Goal: Task Accomplishment & Management: Complete application form

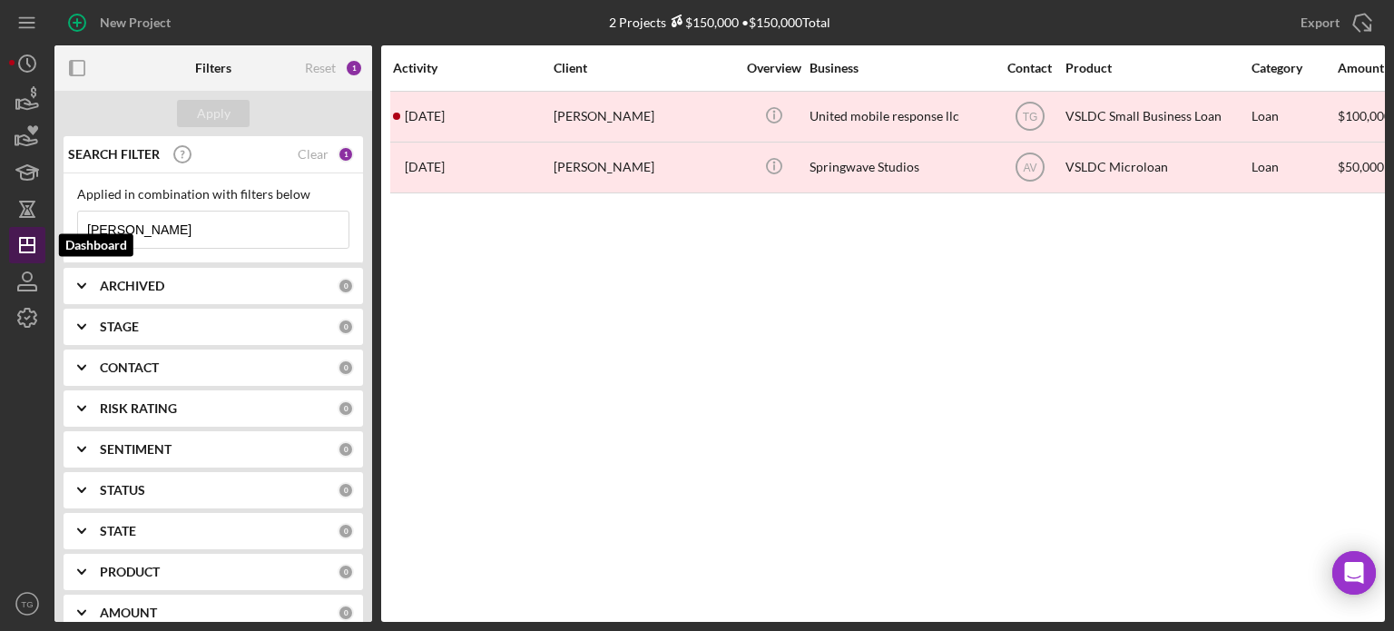
click at [32, 245] on line "button" at bounding box center [27, 245] width 15 height 0
click at [182, 219] on input "[PERSON_NAME]" at bounding box center [213, 229] width 270 height 36
drag, startPoint x: 182, startPoint y: 219, endPoint x: 55, endPoint y: 228, distance: 127.4
click at [64, 228] on div "Applied in combination with filters below [PERSON_NAME] Icon/Menu Close" at bounding box center [213, 218] width 299 height 90
click at [11, 250] on icon "Icon/Dashboard" at bounding box center [27, 244] width 45 height 45
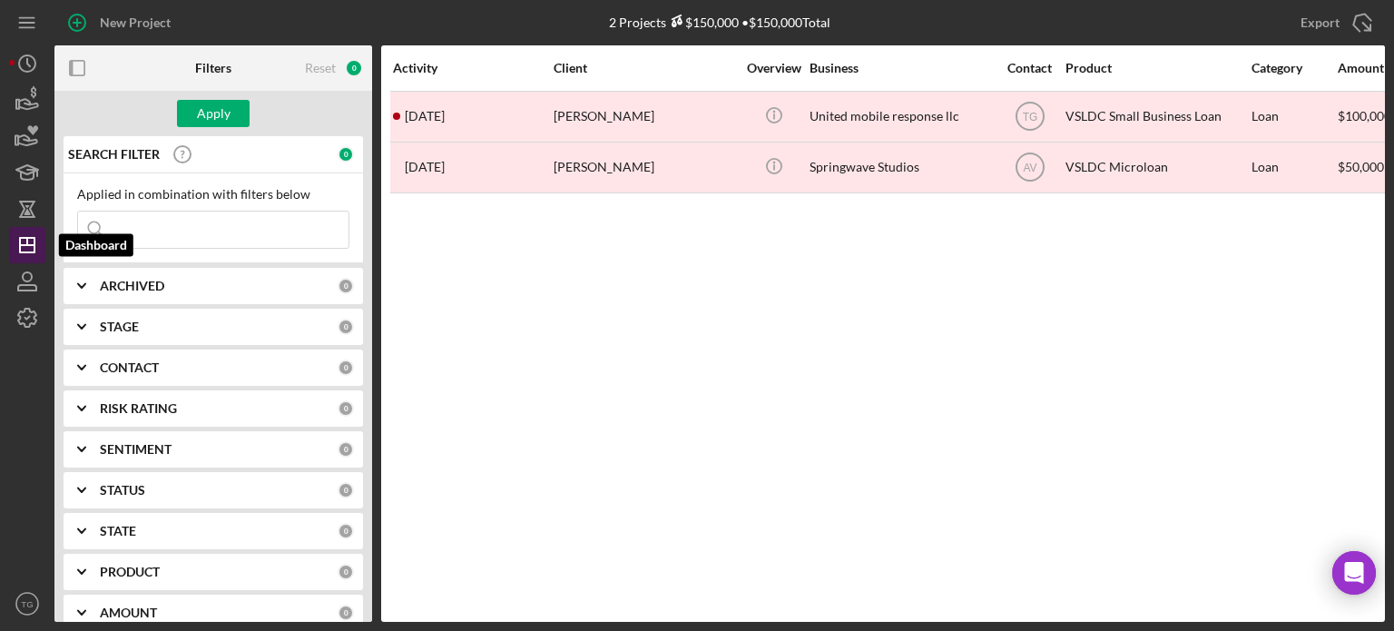
click at [21, 245] on line "button" at bounding box center [27, 245] width 15 height 0
click at [183, 106] on button "Apply" at bounding box center [213, 113] width 73 height 27
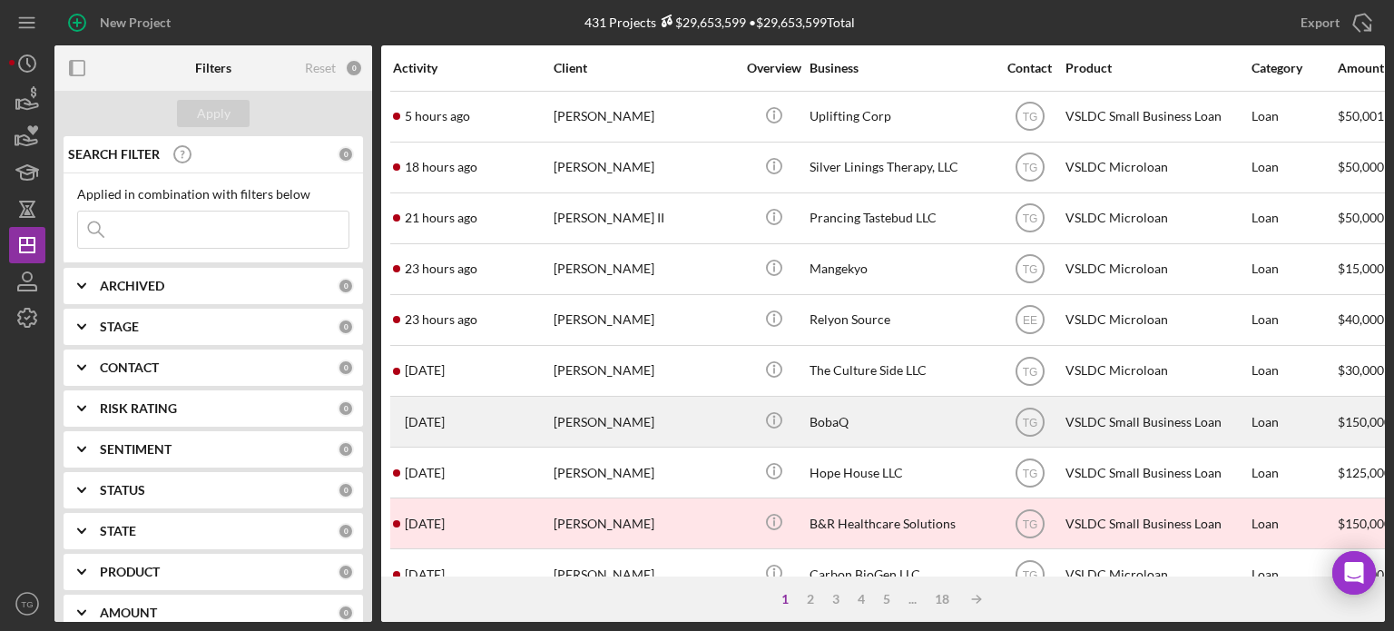
click at [615, 427] on div "[PERSON_NAME]" at bounding box center [645, 421] width 182 height 48
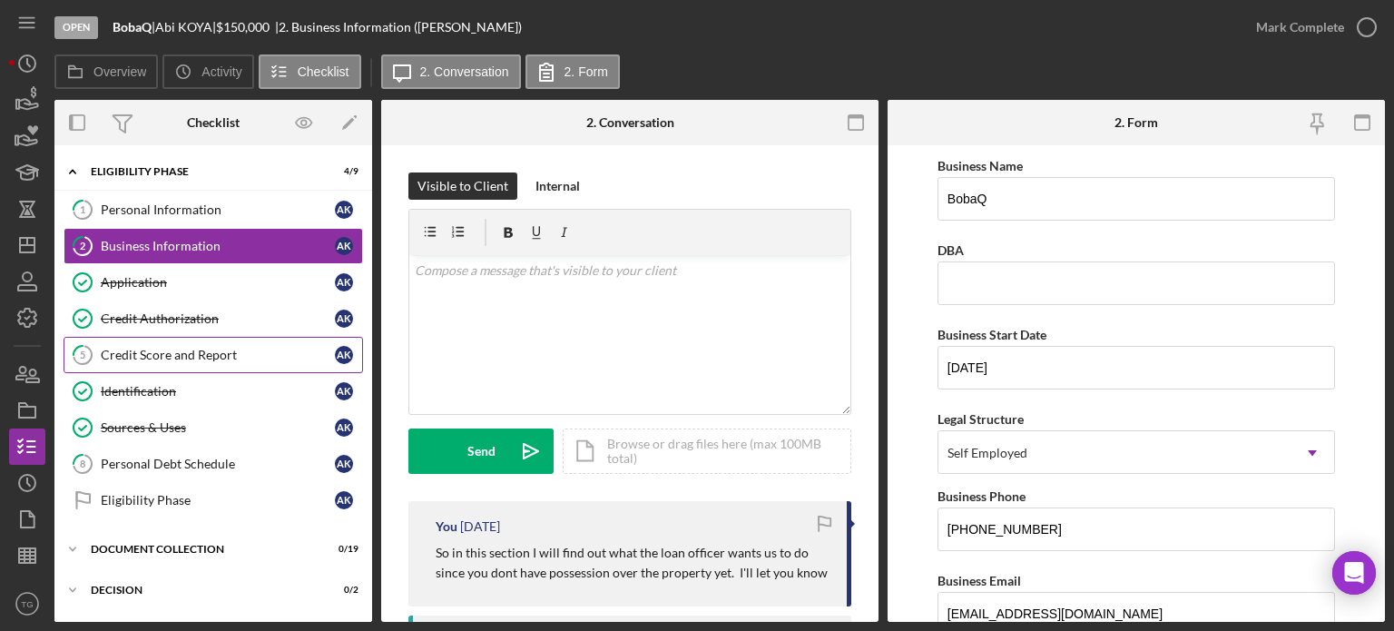
click at [182, 348] on div "Credit Score and Report" at bounding box center [218, 355] width 234 height 15
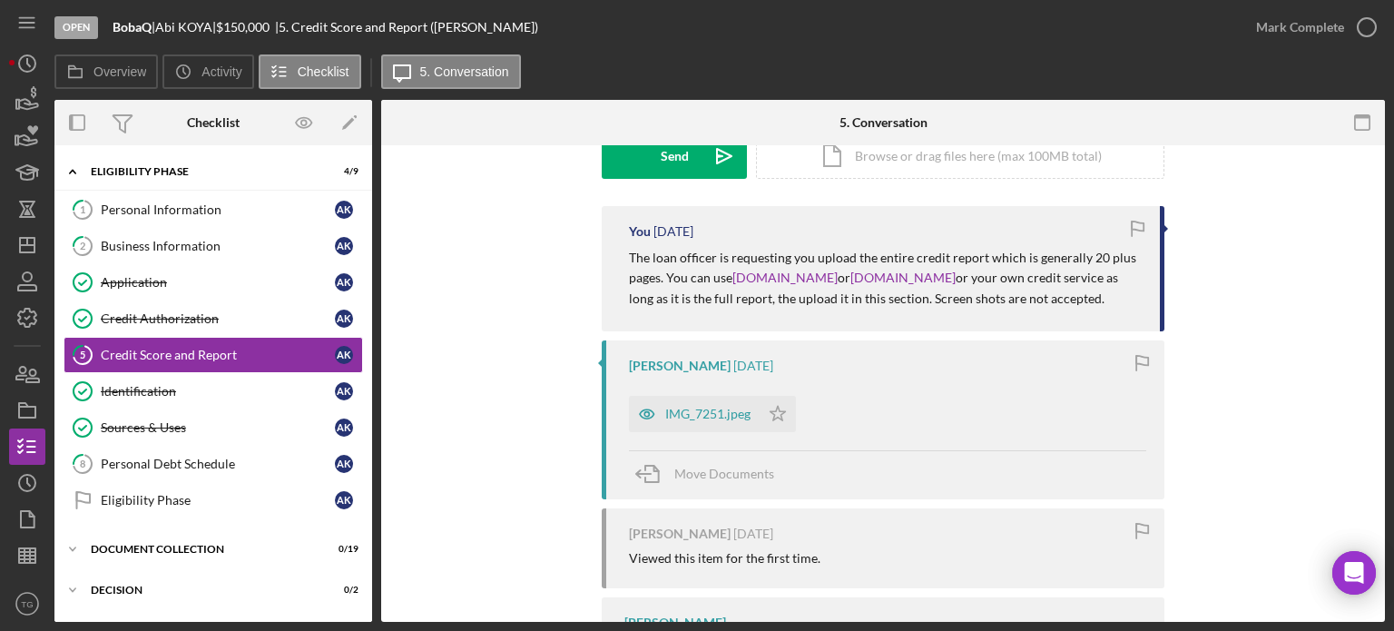
scroll to position [399, 0]
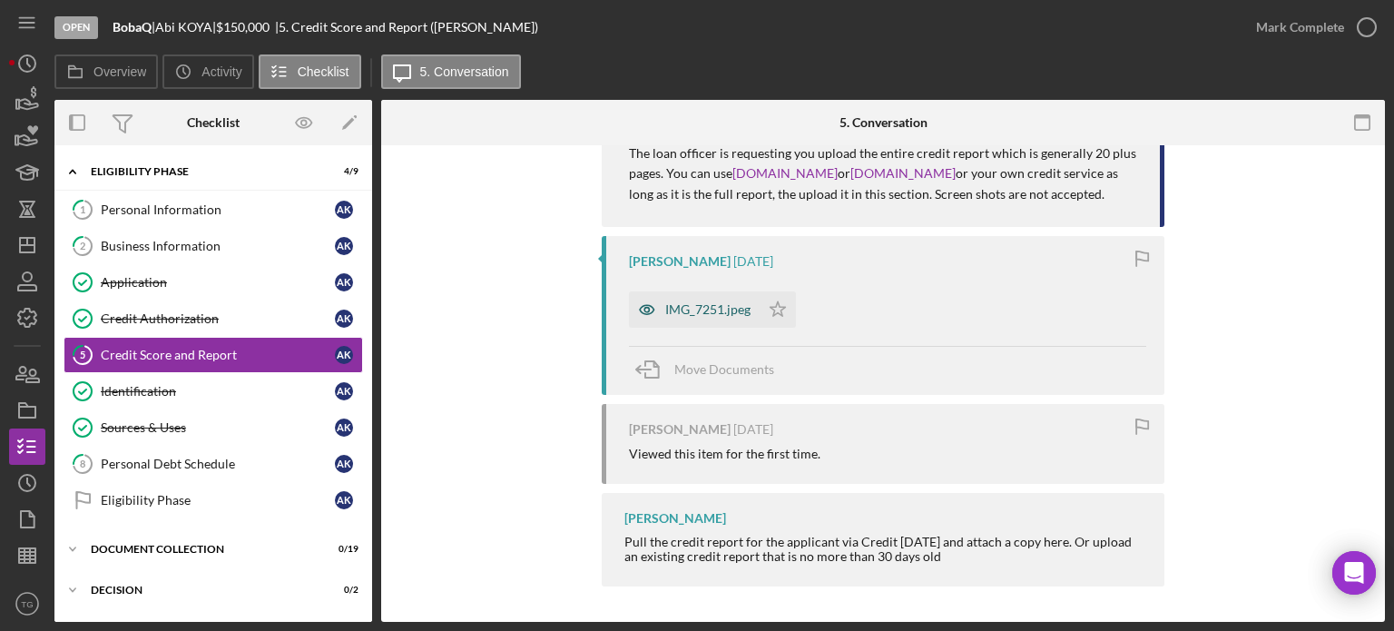
click at [695, 315] on div "IMG_7251.jpeg" at bounding box center [707, 309] width 85 height 15
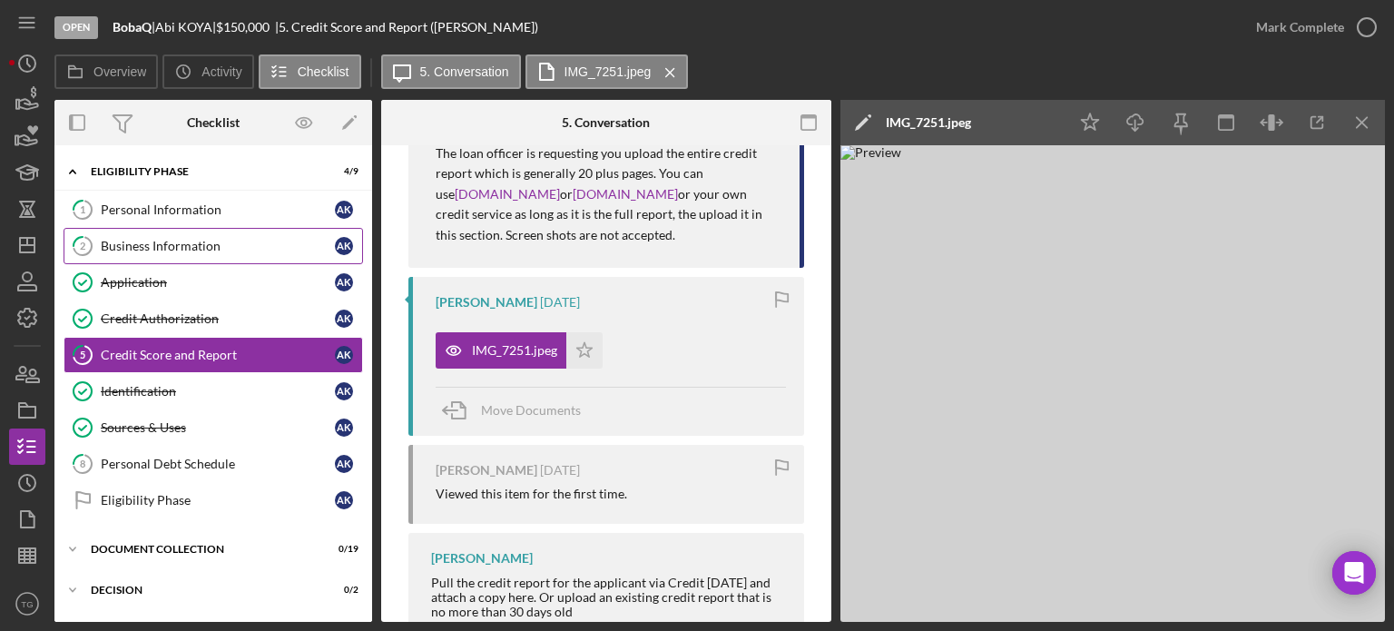
click at [192, 248] on div "Business Information" at bounding box center [218, 246] width 234 height 15
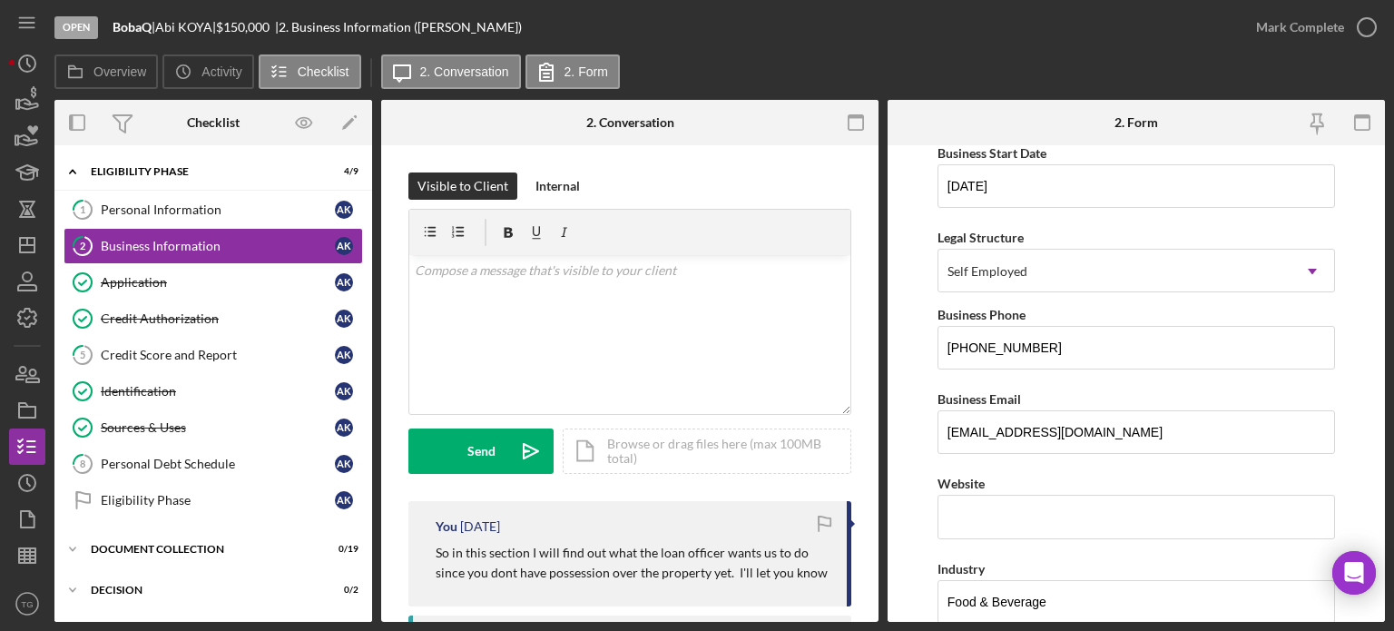
scroll to position [272, 0]
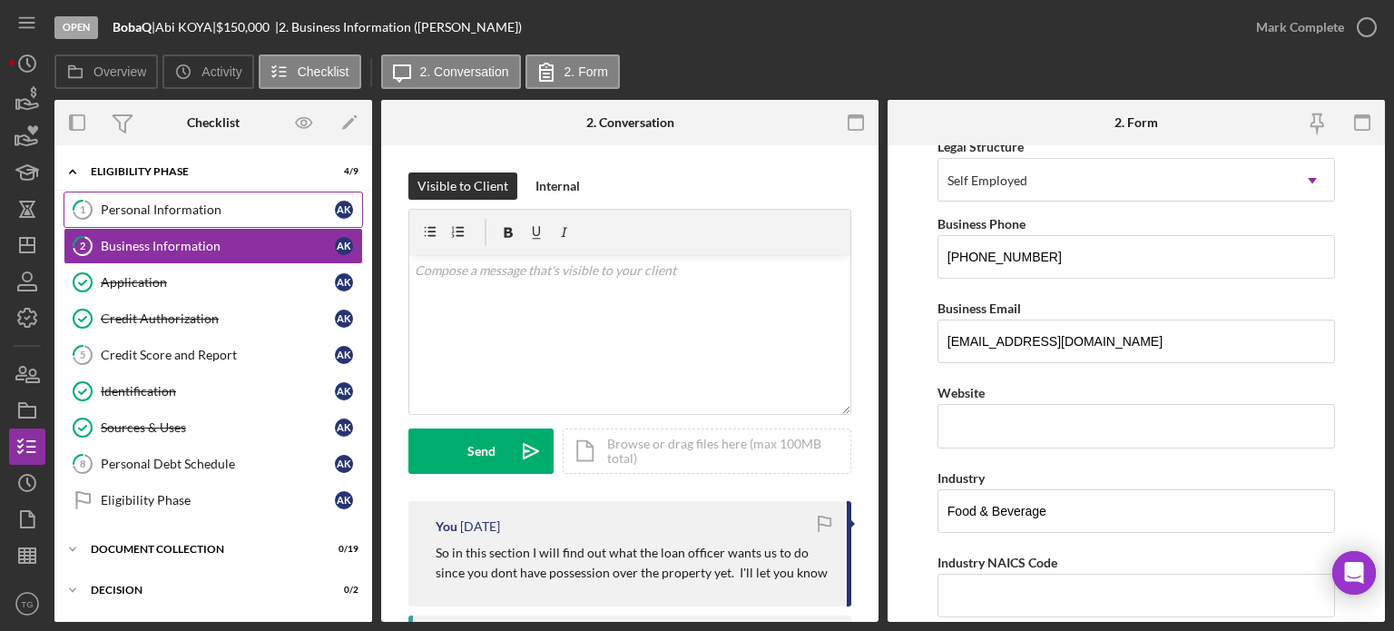
click at [172, 204] on div "Personal Information" at bounding box center [218, 209] width 234 height 15
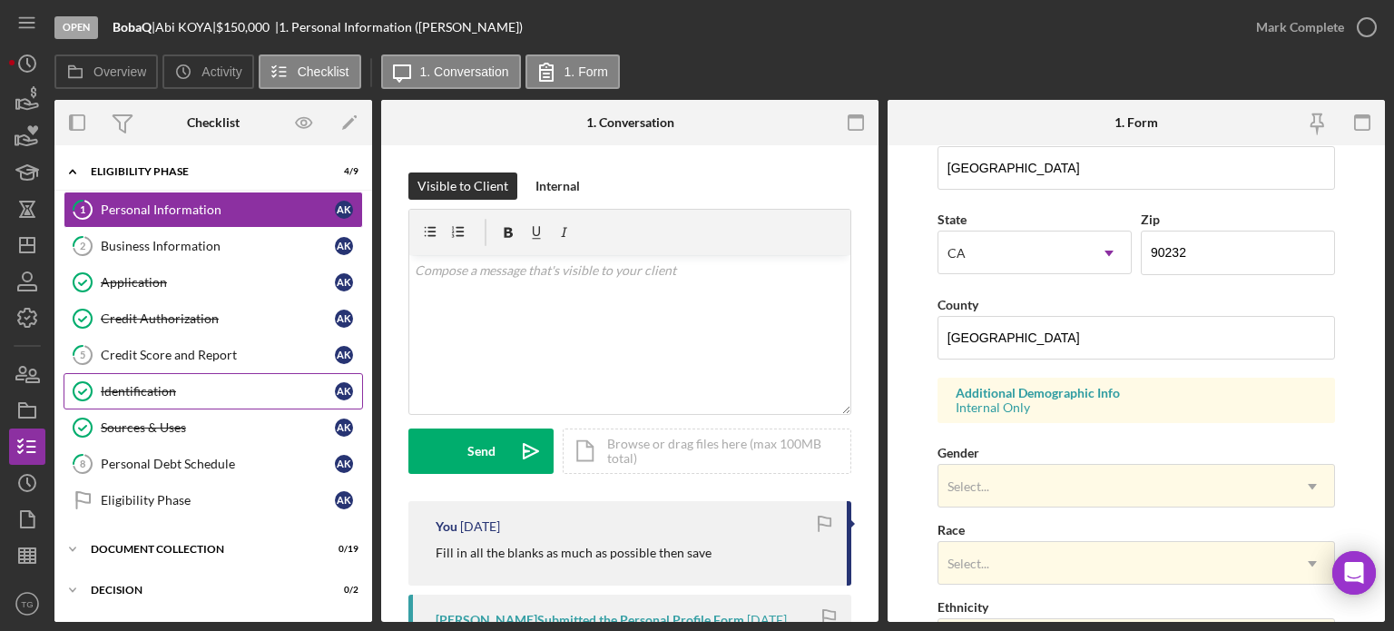
scroll to position [454, 0]
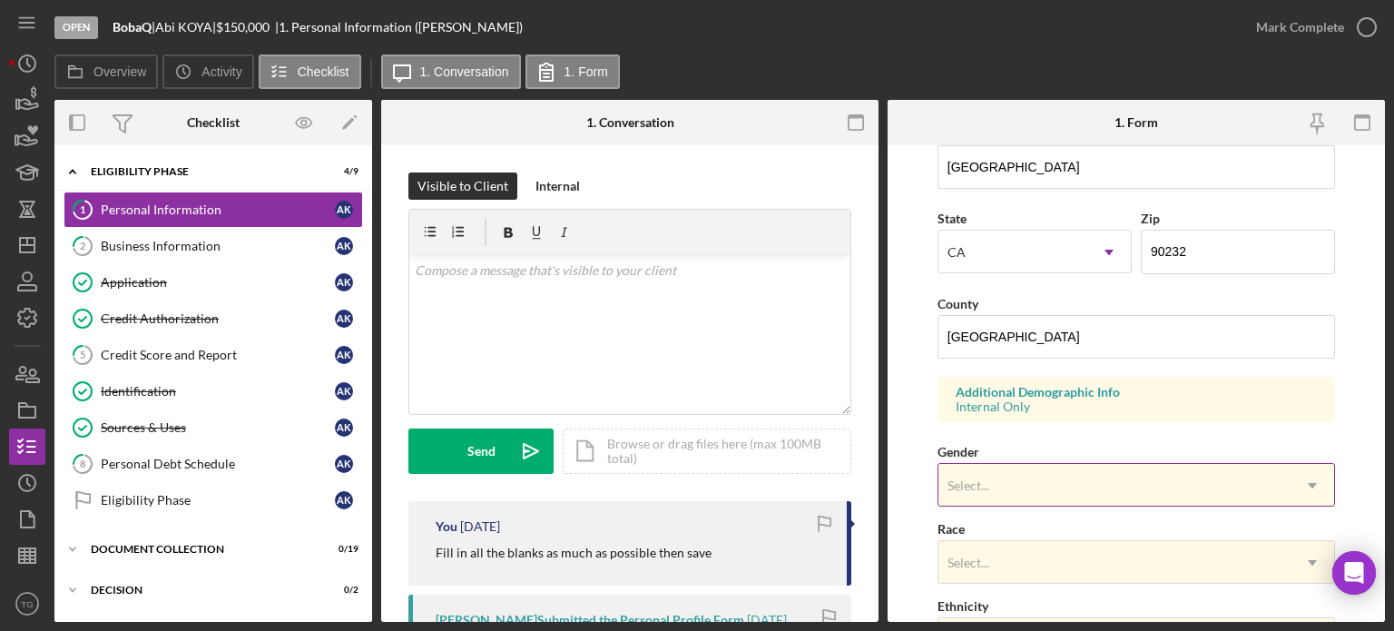
click at [1061, 473] on div "Select..." at bounding box center [1114, 486] width 352 height 42
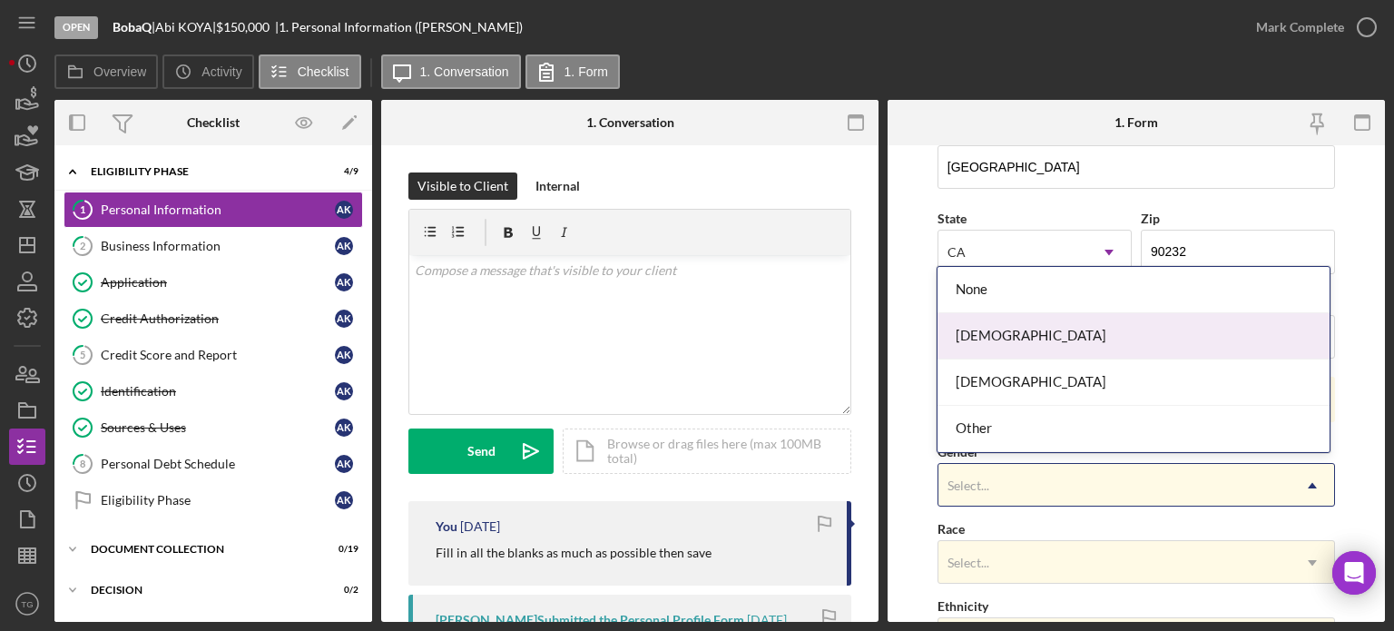
click at [1002, 326] on div "[DEMOGRAPHIC_DATA]" at bounding box center [1133, 336] width 392 height 46
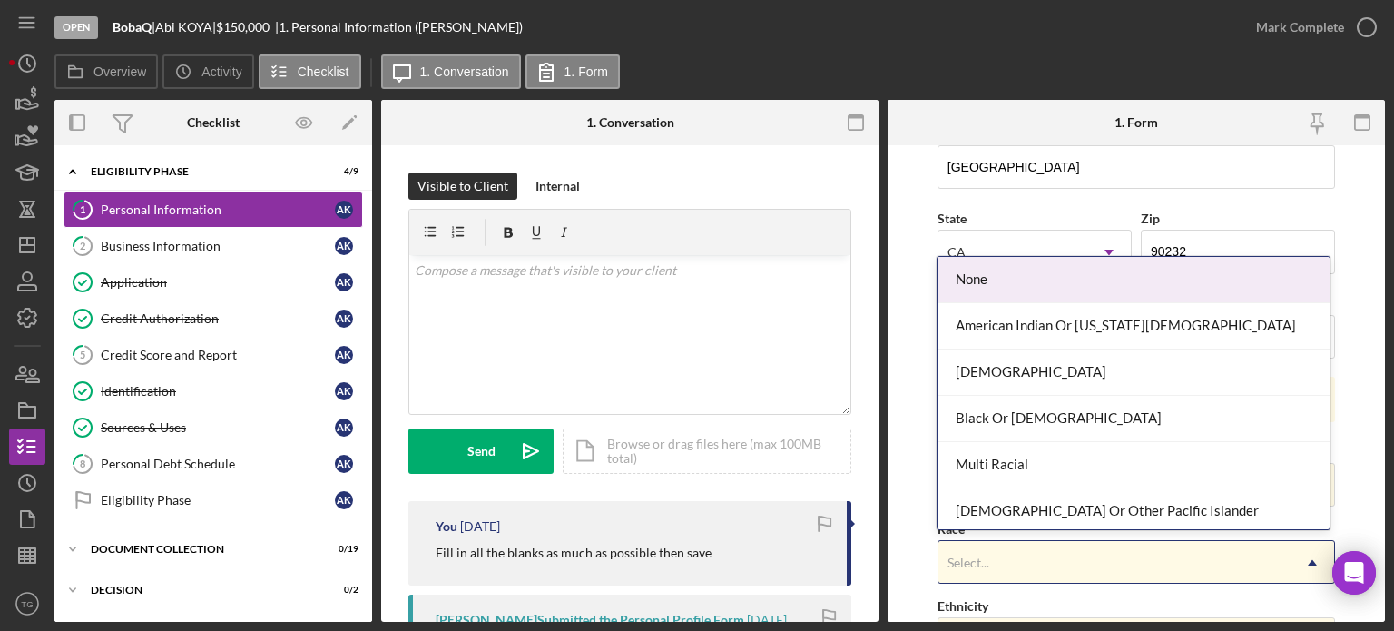
click at [1018, 552] on div "Select..." at bounding box center [1114, 563] width 352 height 42
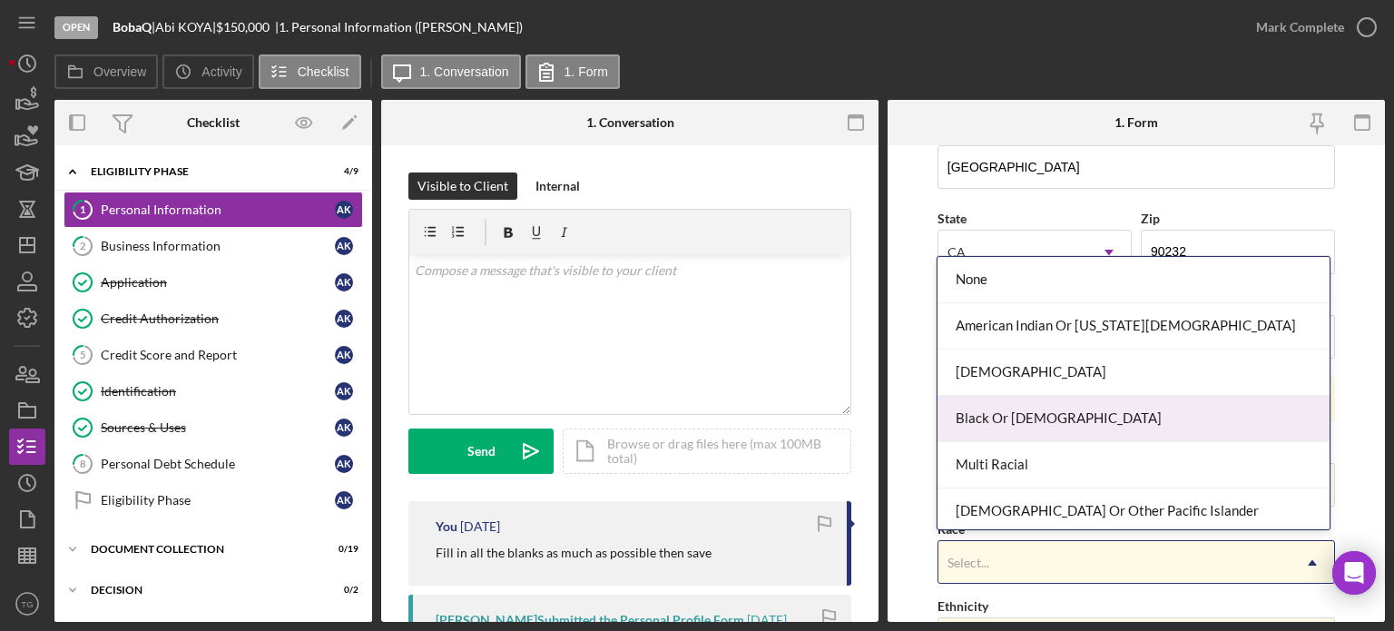
click at [1038, 430] on div "Black Or [DEMOGRAPHIC_DATA]" at bounding box center [1133, 419] width 392 height 46
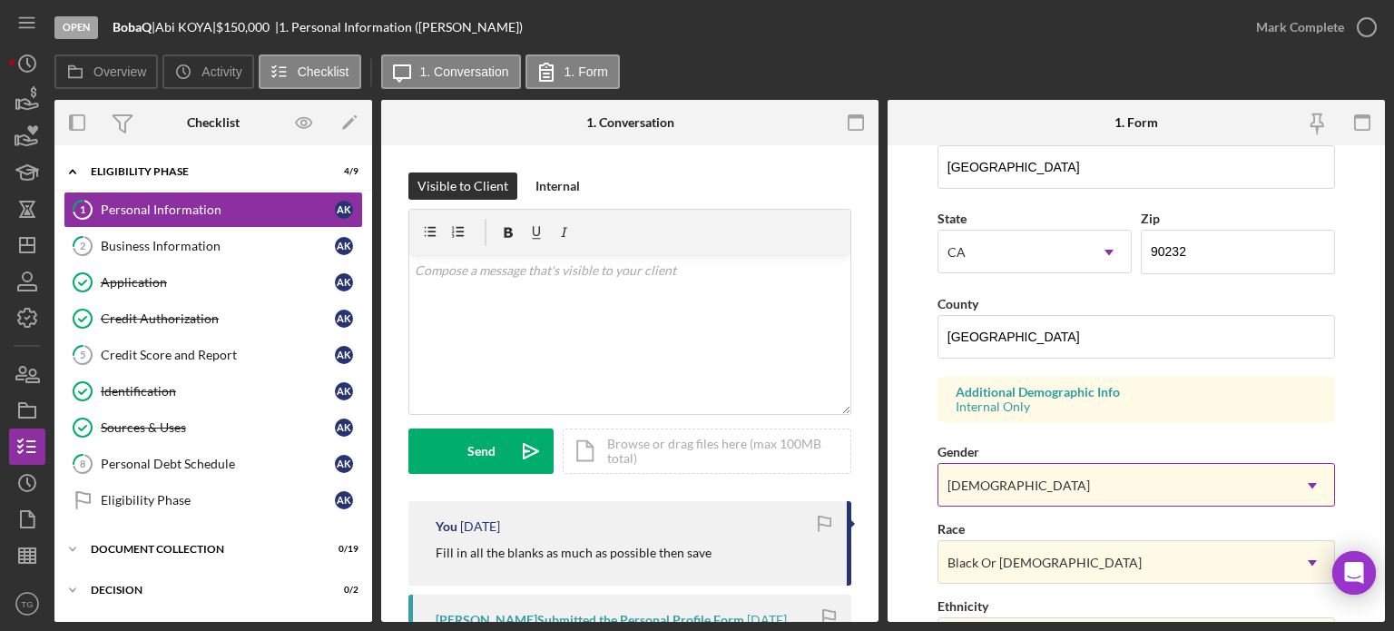
scroll to position [545, 0]
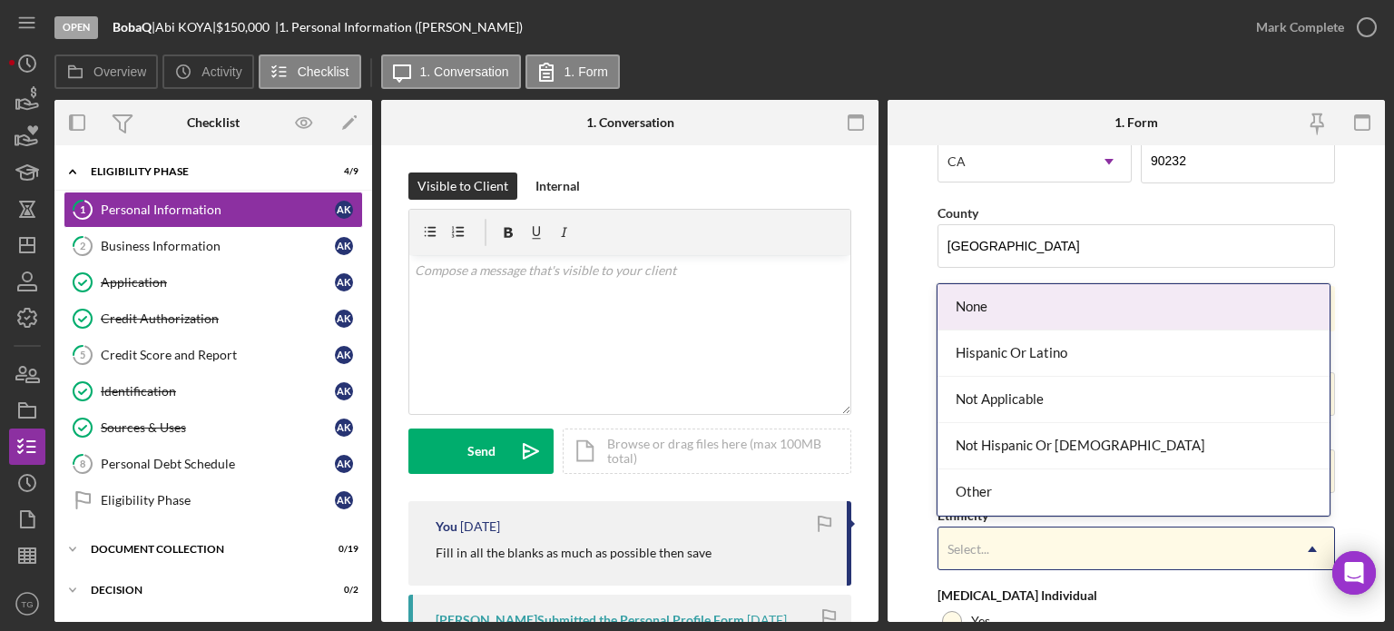
click at [1031, 537] on div "Select..." at bounding box center [1114, 549] width 352 height 42
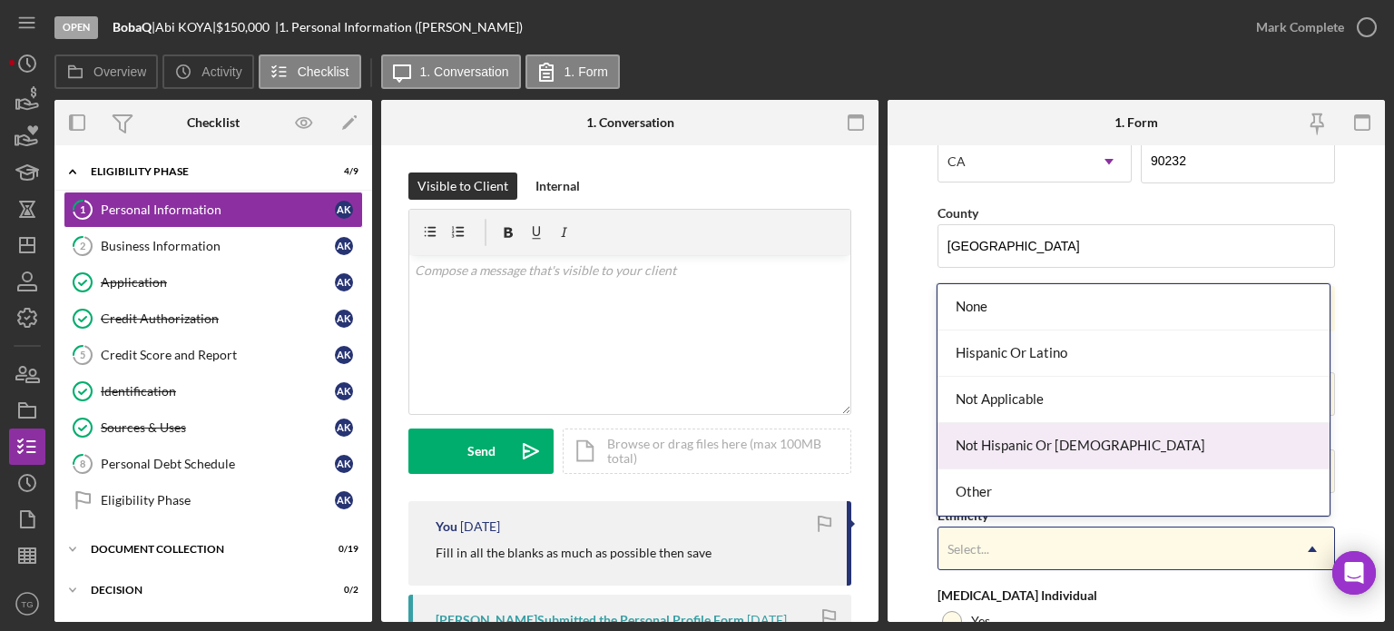
click at [1020, 442] on div "Not Hispanic Or [DEMOGRAPHIC_DATA]" at bounding box center [1133, 446] width 392 height 46
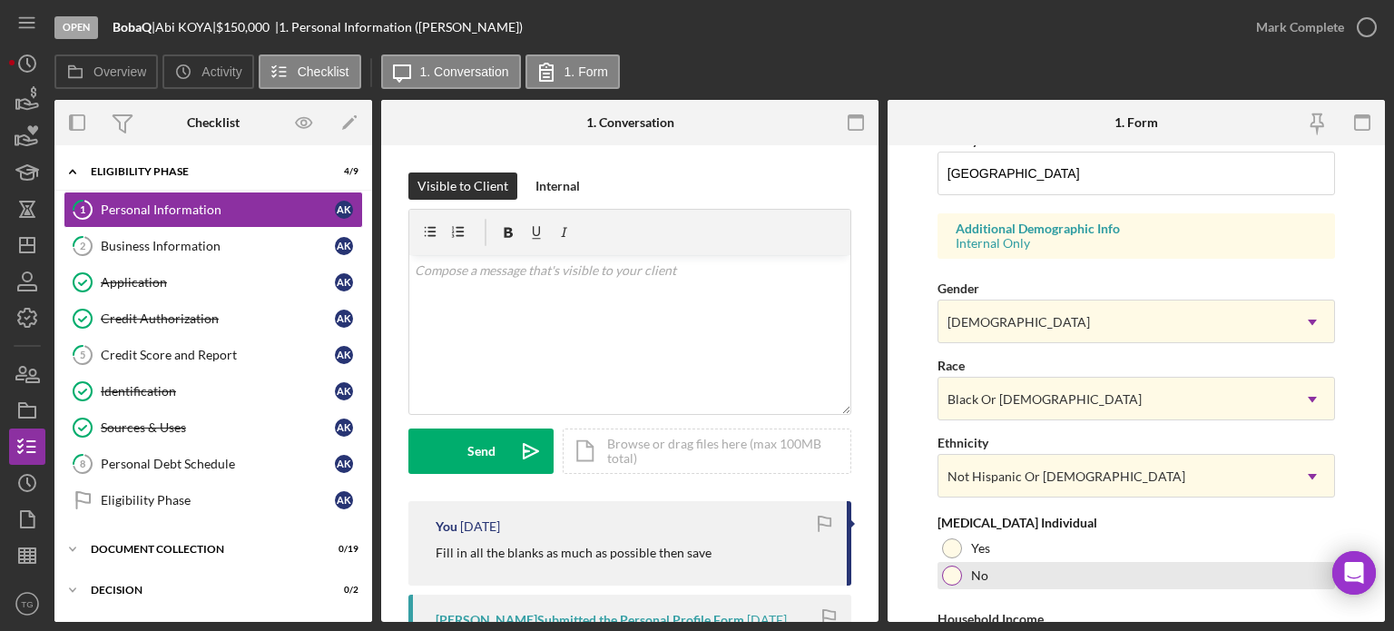
scroll to position [726, 0]
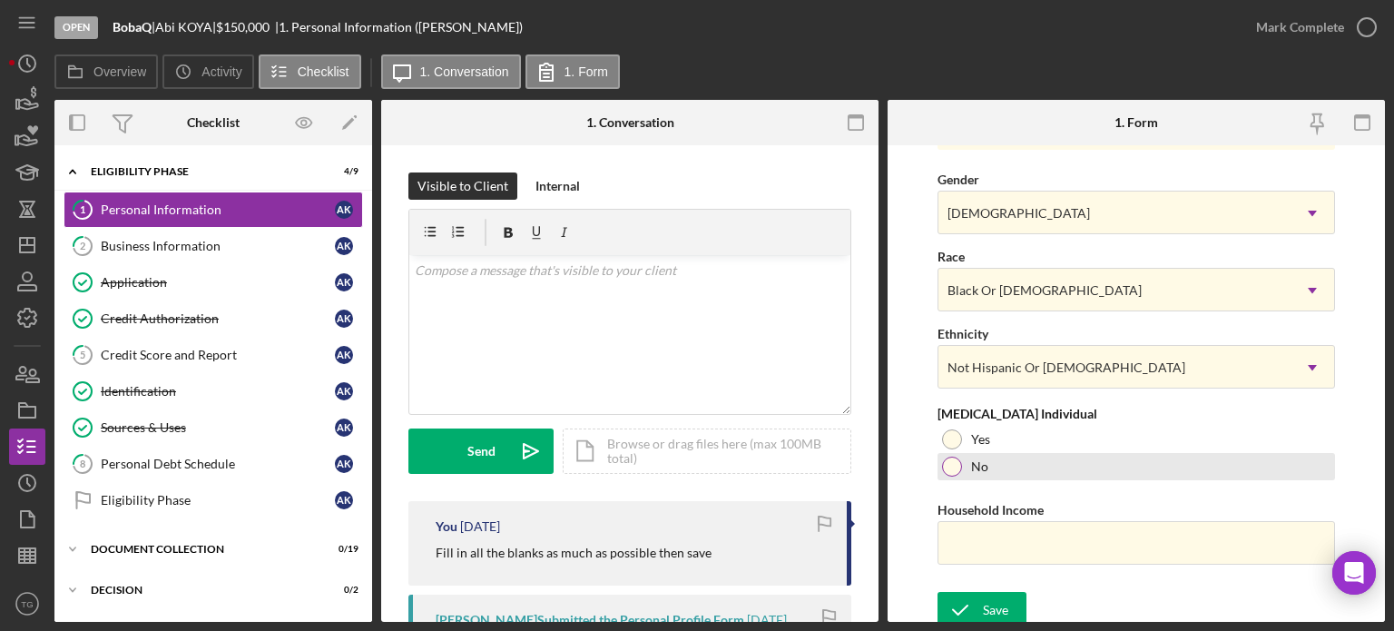
click at [953, 463] on div at bounding box center [952, 466] width 20 height 20
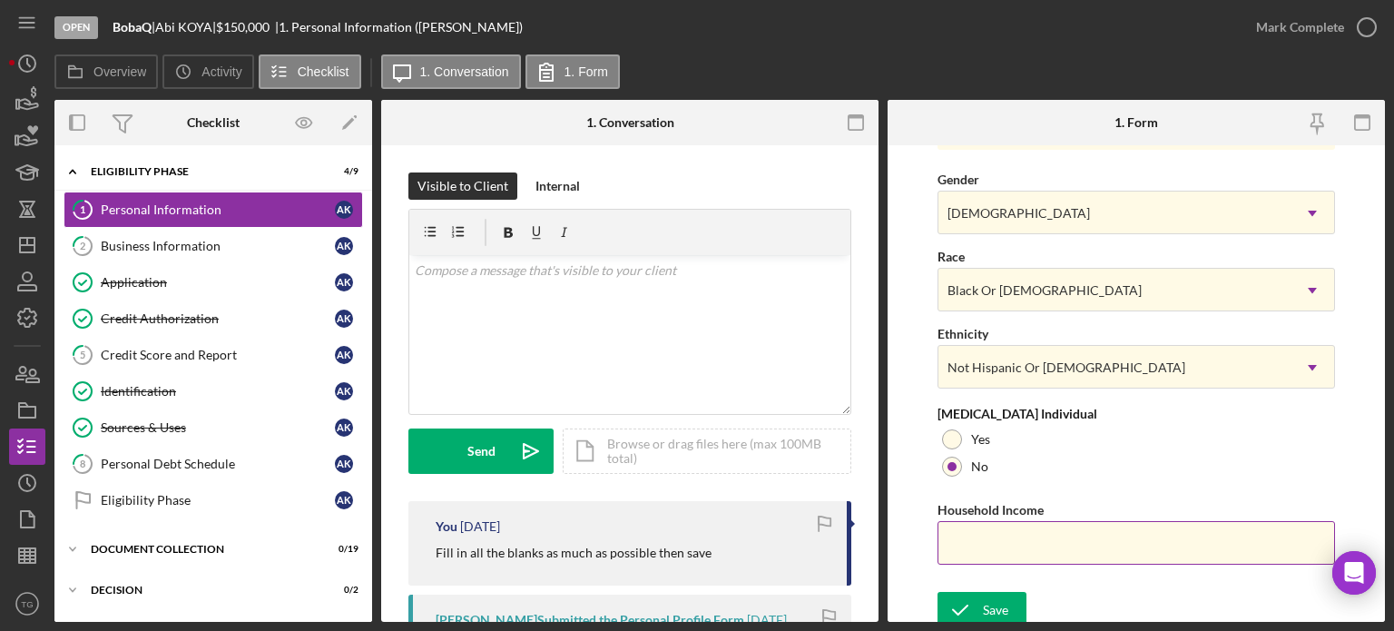
click at [1018, 542] on input "Household Income" at bounding box center [1135, 543] width 397 height 44
type input "$60,000"
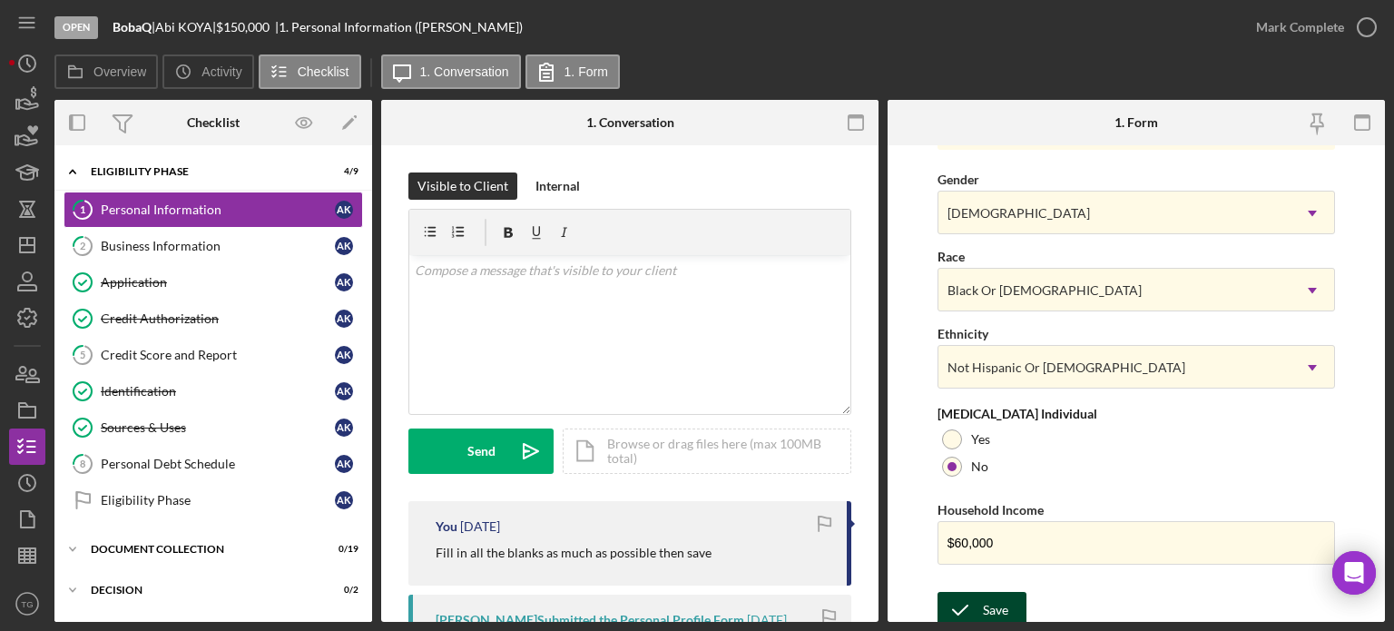
click at [988, 601] on div "Save" at bounding box center [995, 610] width 25 height 36
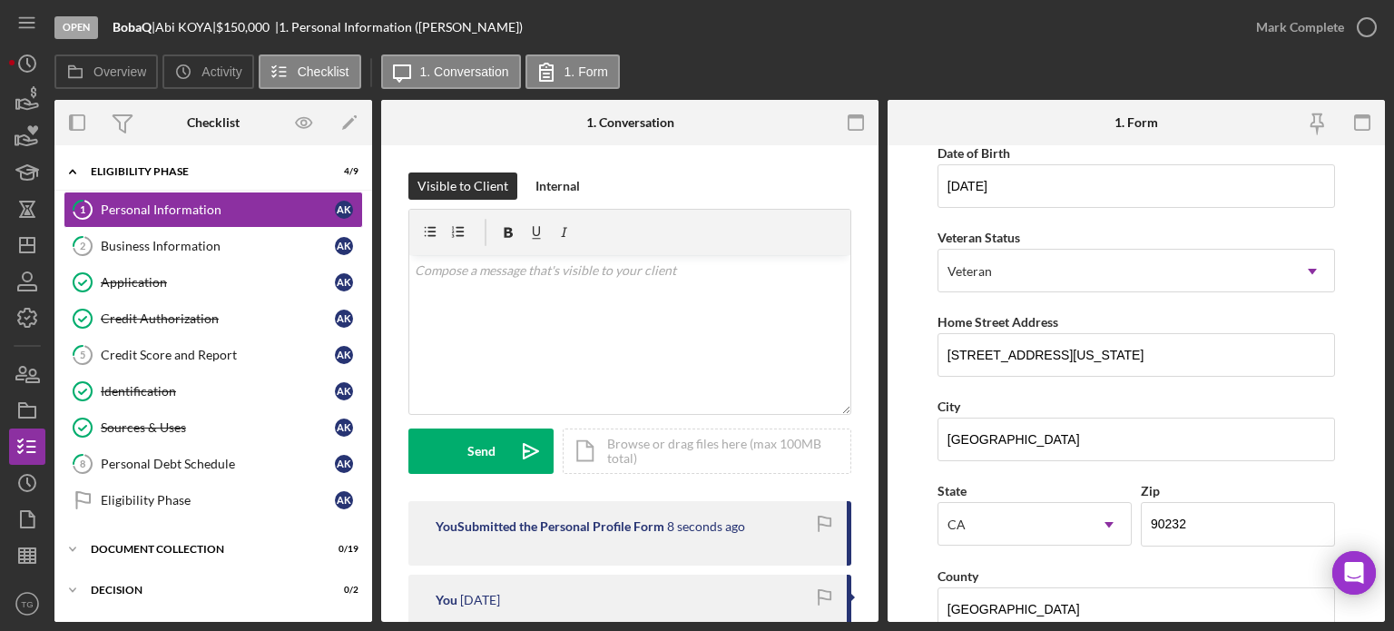
scroll to position [0, 0]
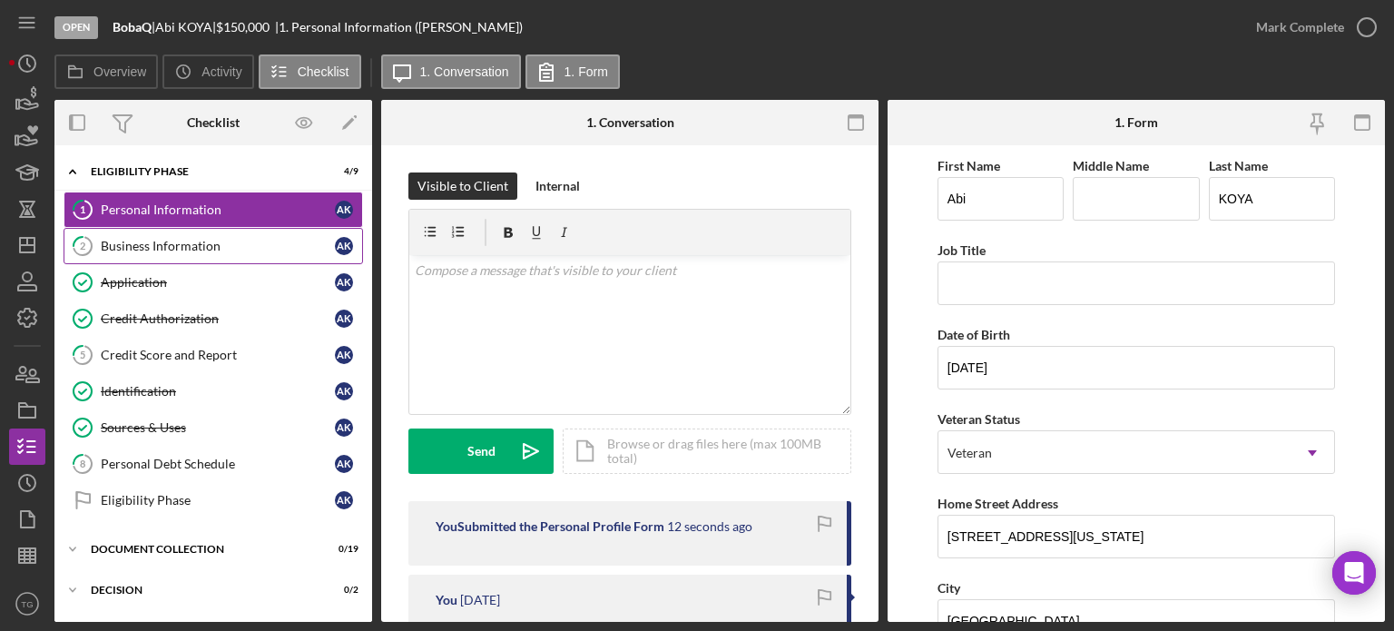
click at [177, 252] on div "Business Information" at bounding box center [218, 246] width 234 height 15
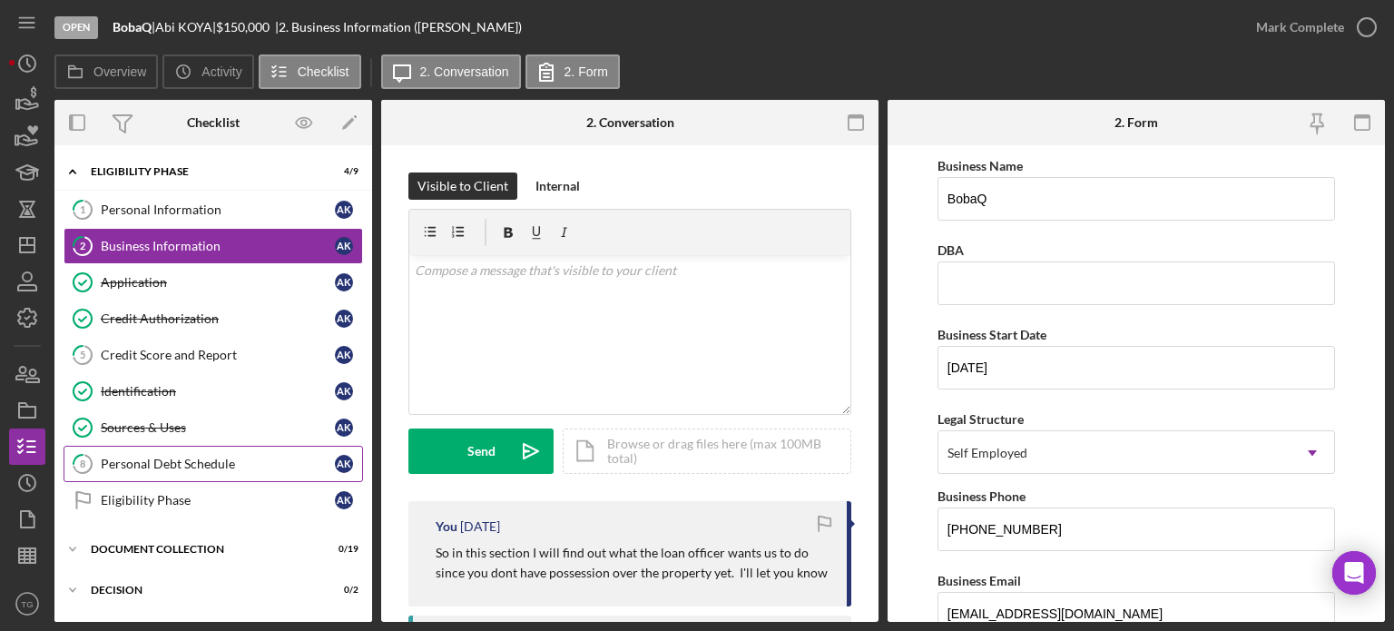
click at [216, 461] on div "Personal Debt Schedule" at bounding box center [218, 463] width 234 height 15
